Goal: Check status: Check status

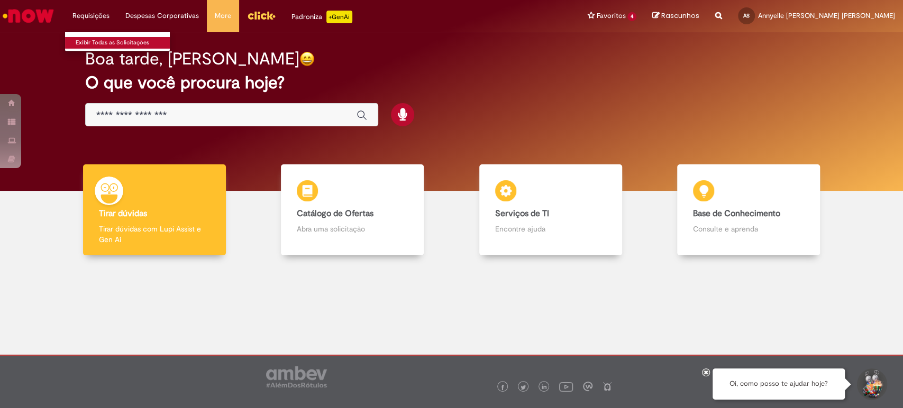
click at [105, 37] on link "Exibir Todas as Solicitações" at bounding box center [123, 43] width 116 height 12
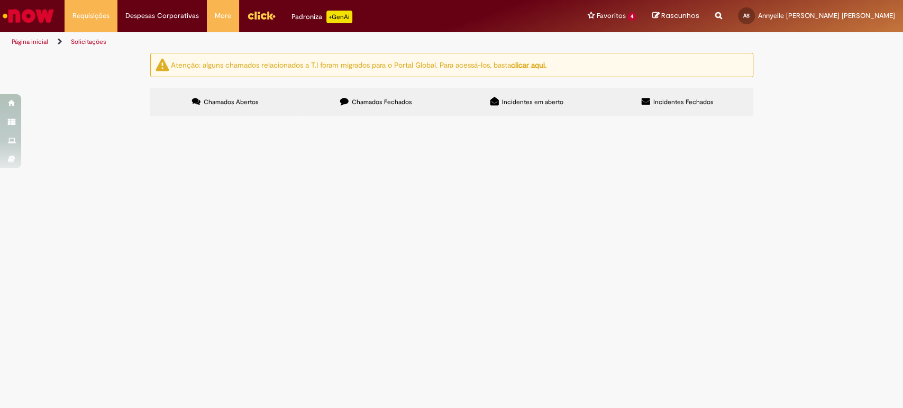
click at [357, 107] on label "Chamados Fechados" at bounding box center [376, 102] width 151 height 29
click at [0, 0] on button at bounding box center [0, 0] width 0 height 0
click at [0, 0] on link at bounding box center [0, 0] width 0 height 0
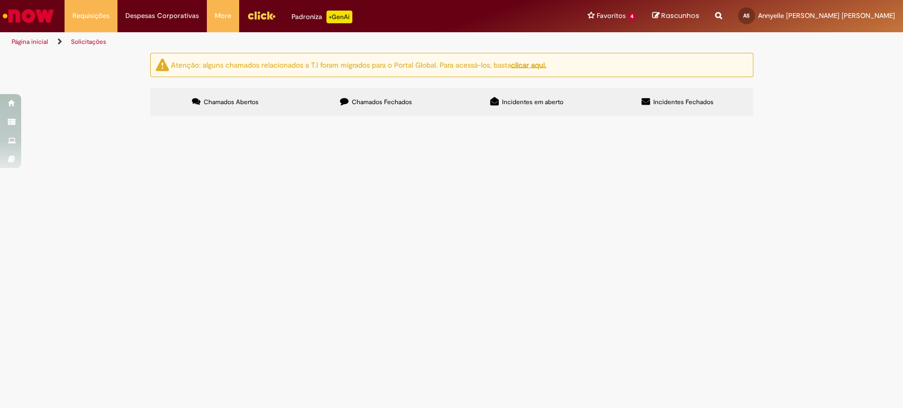
scroll to position [495, 0]
click at [0, 0] on link at bounding box center [0, 0] width 0 height 0
click at [0, 0] on icon at bounding box center [0, 0] width 0 height 0
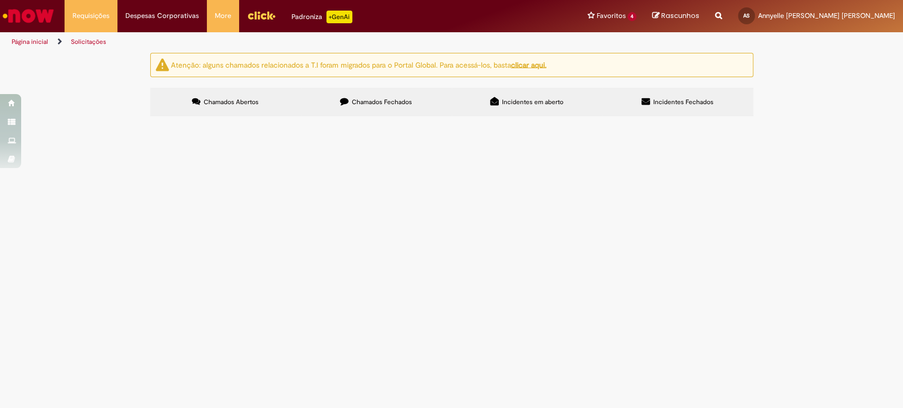
click at [0, 0] on icon at bounding box center [0, 0] width 0 height 0
click at [0, 0] on link at bounding box center [0, 0] width 0 height 0
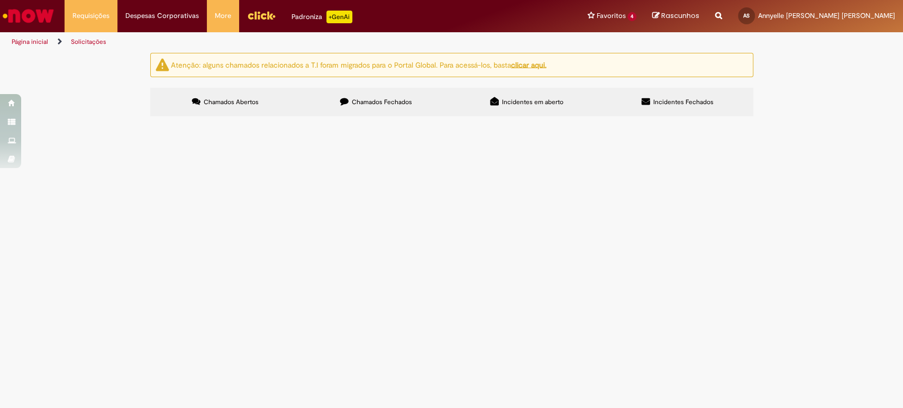
scroll to position [401, 0]
click at [0, 0] on link at bounding box center [0, 0] width 0 height 0
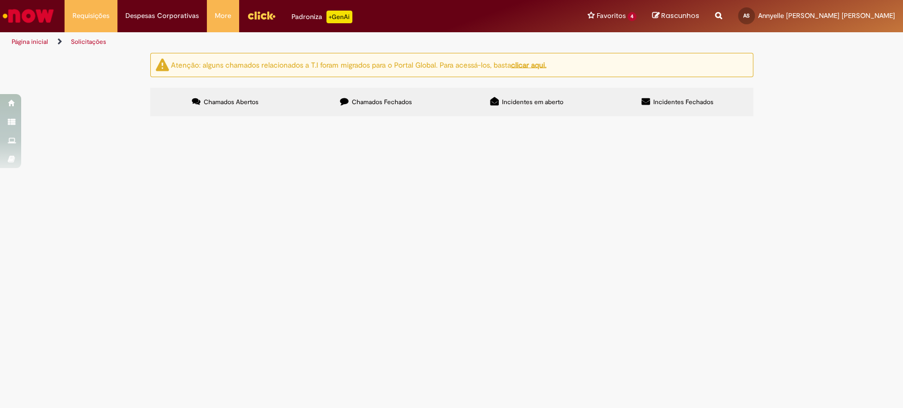
click at [0, 0] on icon at bounding box center [0, 0] width 0 height 0
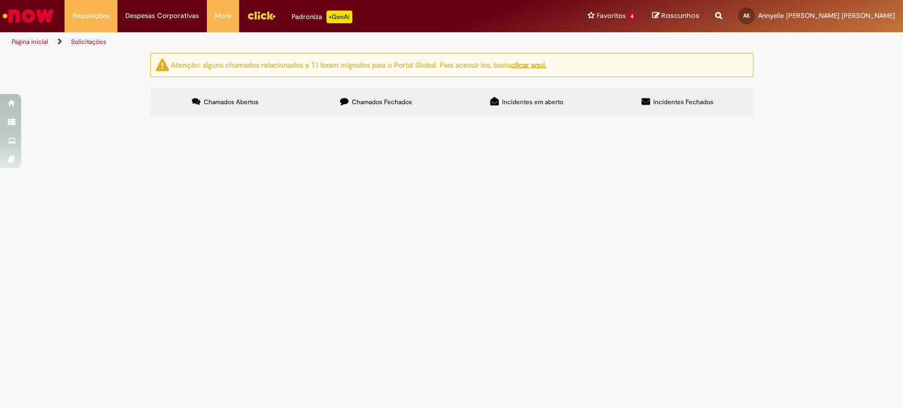
scroll to position [389, 0]
click at [0, 0] on link at bounding box center [0, 0] width 0 height 0
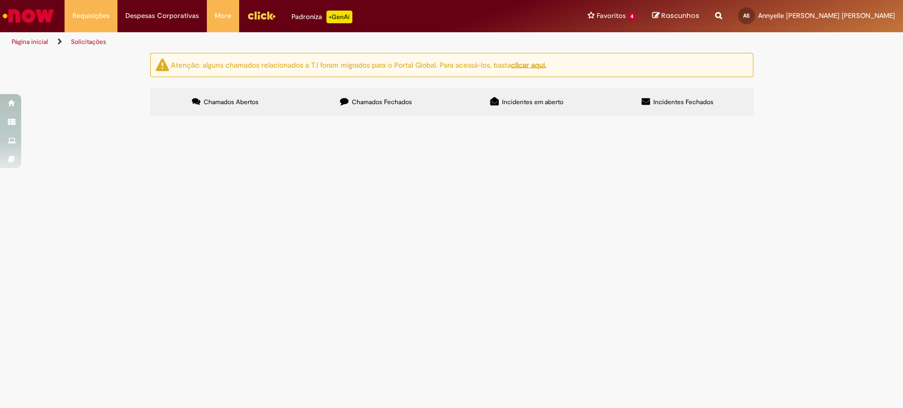
click at [0, 0] on input "Pesquisar" at bounding box center [0, 0] width 0 height 0
paste input "*********"
type input "*********"
click at [0, 0] on span "Pesquisar" at bounding box center [0, 0] width 0 height 0
click at [0, 0] on span "Deposito de pagamento de Sinistro - [PERSON_NAME]" at bounding box center [0, 0] width 0 height 0
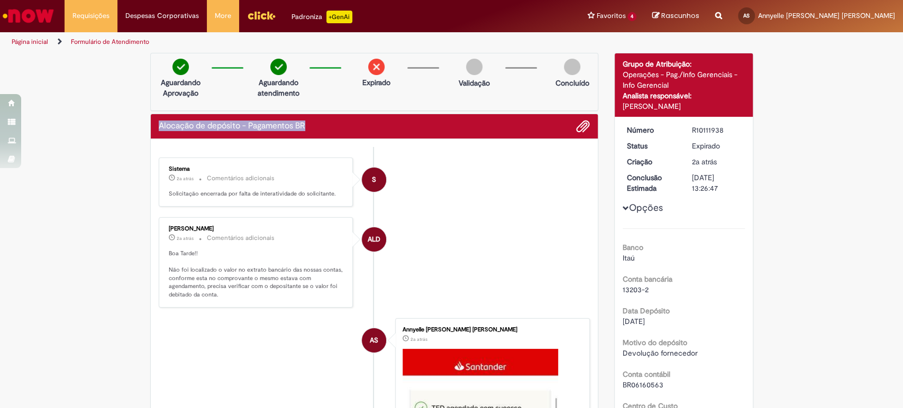
drag, startPoint x: 156, startPoint y: 125, endPoint x: 310, endPoint y: 133, distance: 154.7
click at [310, 133] on div "Alocação de depósito - Pagamentos BR" at bounding box center [374, 126] width 447 height 25
copy h2 "Alocação de depósito - Pagamentos BR"
